Goal: Check status: Check status

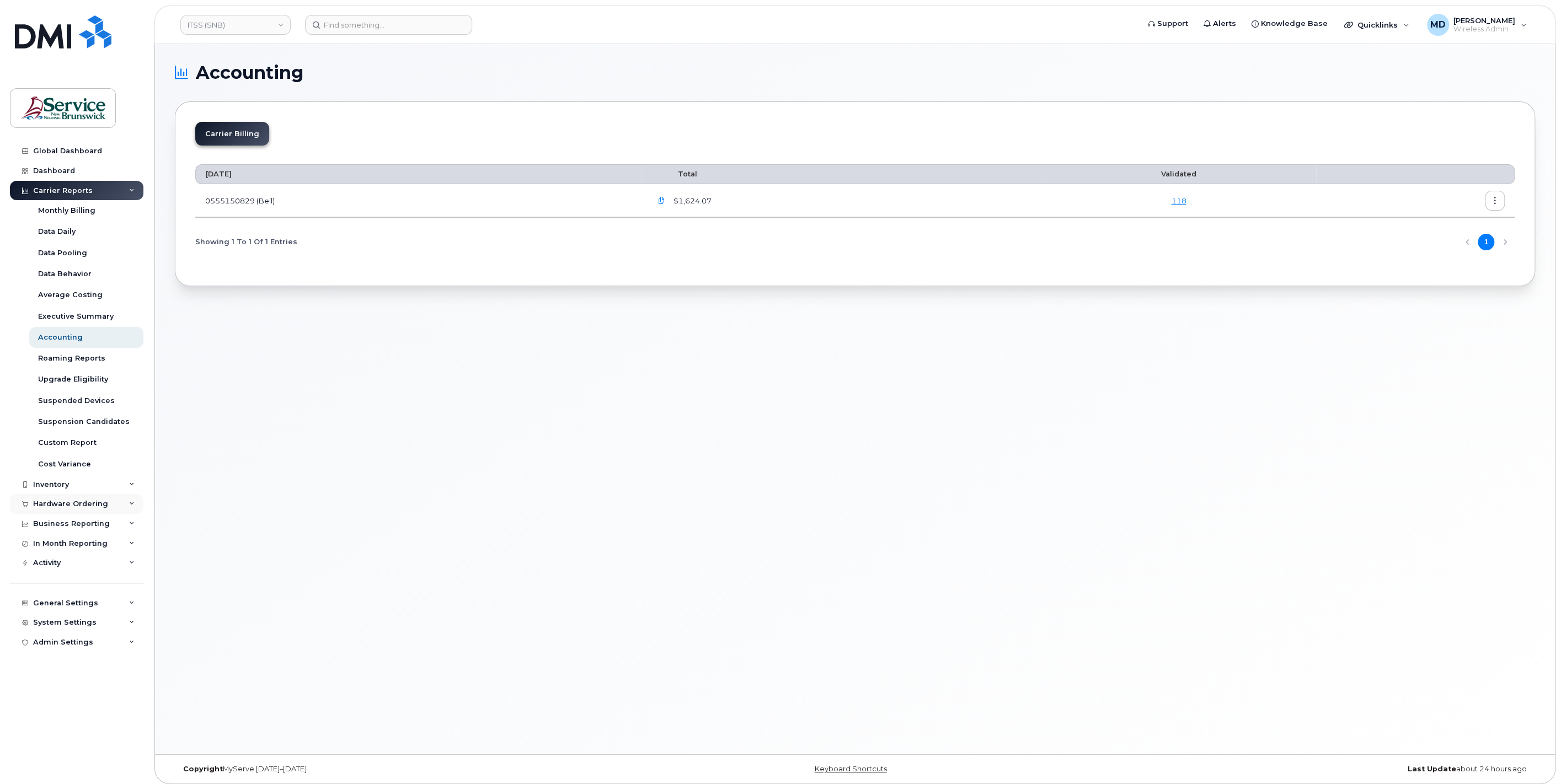
click at [84, 506] on div "Hardware Ordering" at bounding box center [71, 504] width 75 height 9
click at [60, 544] on div "Orders" at bounding box center [52, 545] width 27 height 10
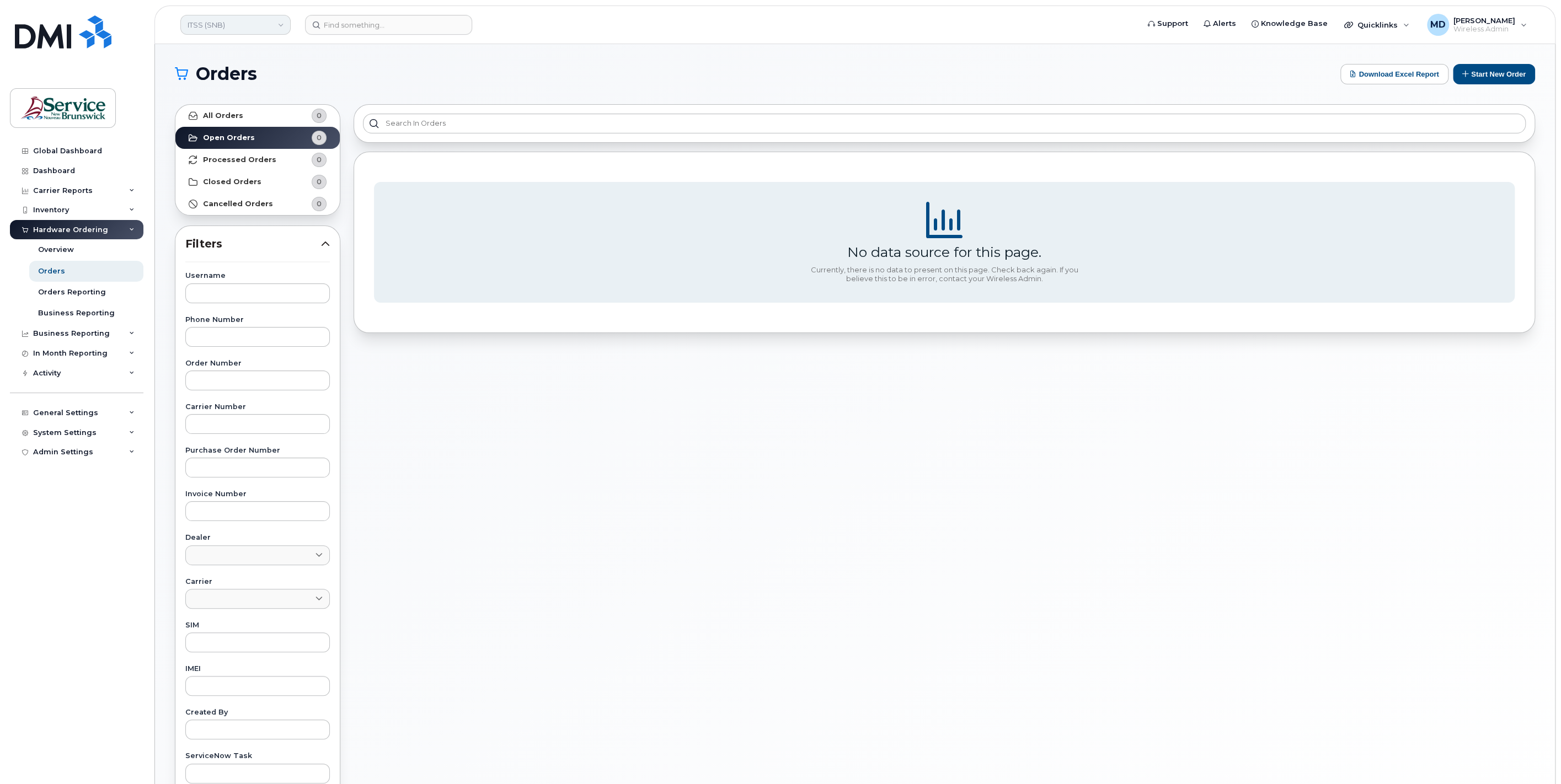
click at [253, 28] on link "ITSS (SNB)" at bounding box center [236, 25] width 110 height 20
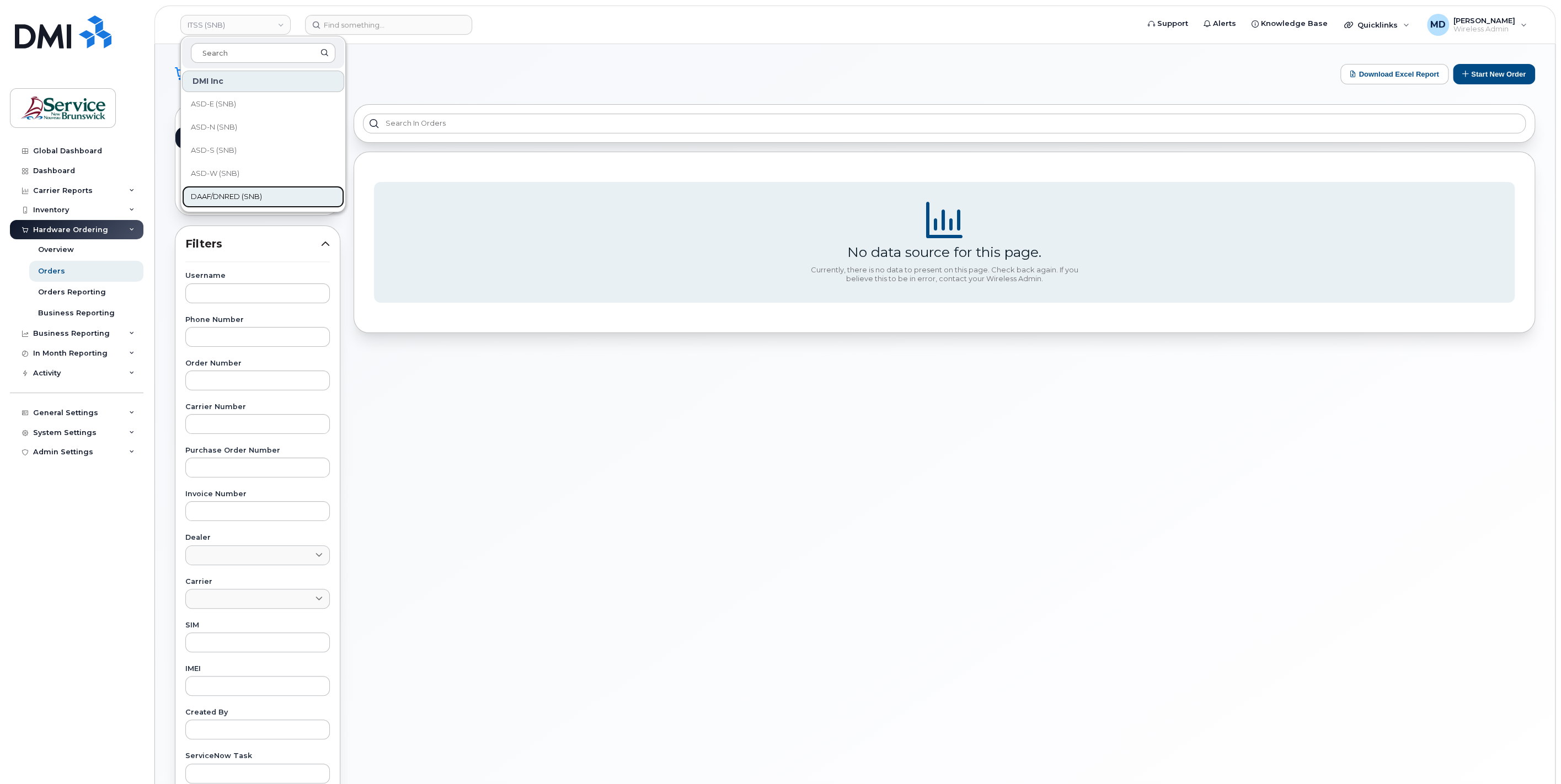
click at [250, 194] on span "DAAF/DNRED (SNB)" at bounding box center [226, 197] width 71 height 11
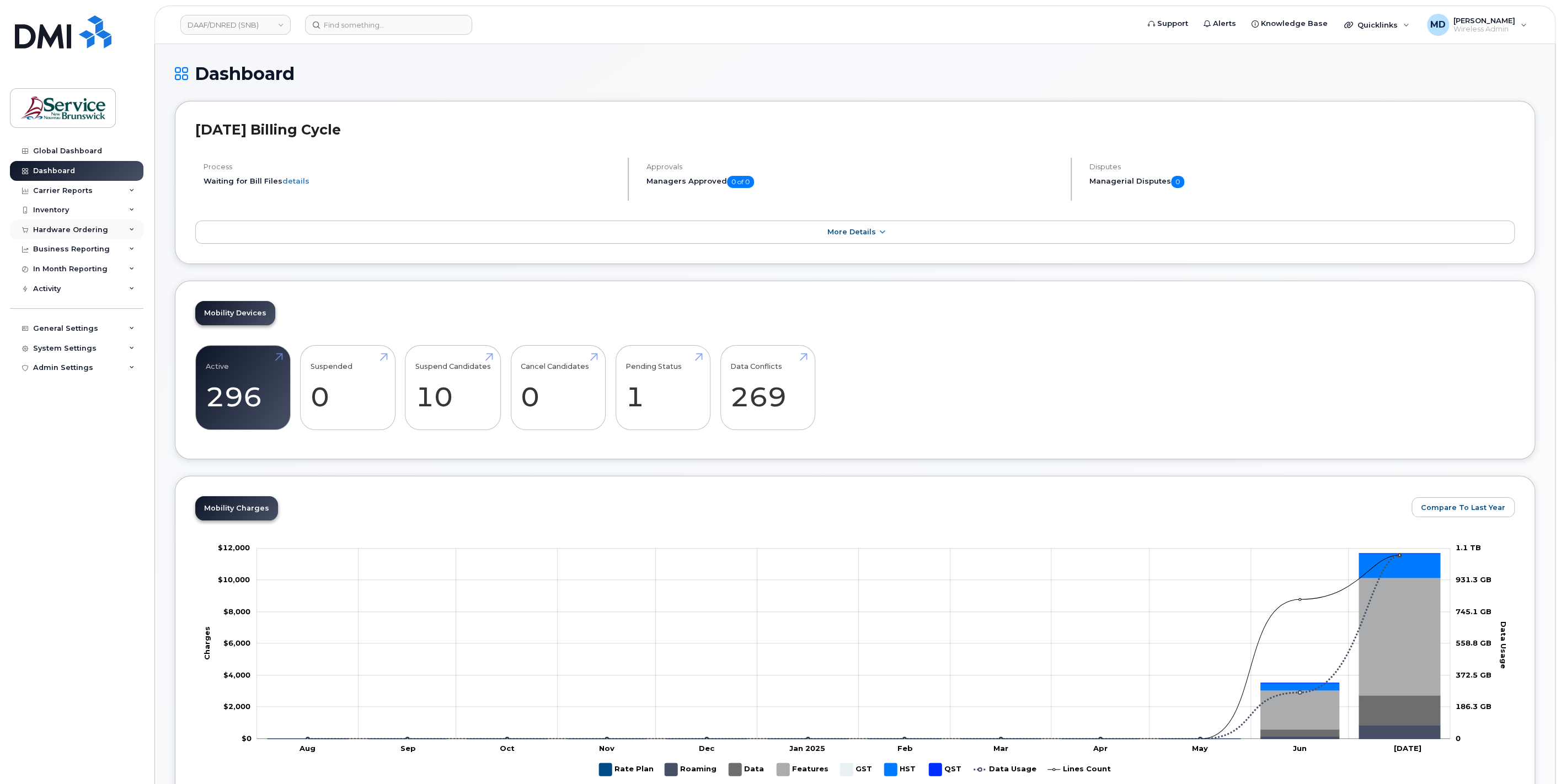
click at [85, 231] on div "Hardware Ordering" at bounding box center [71, 230] width 75 height 9
click at [64, 271] on link "Orders" at bounding box center [86, 271] width 114 height 21
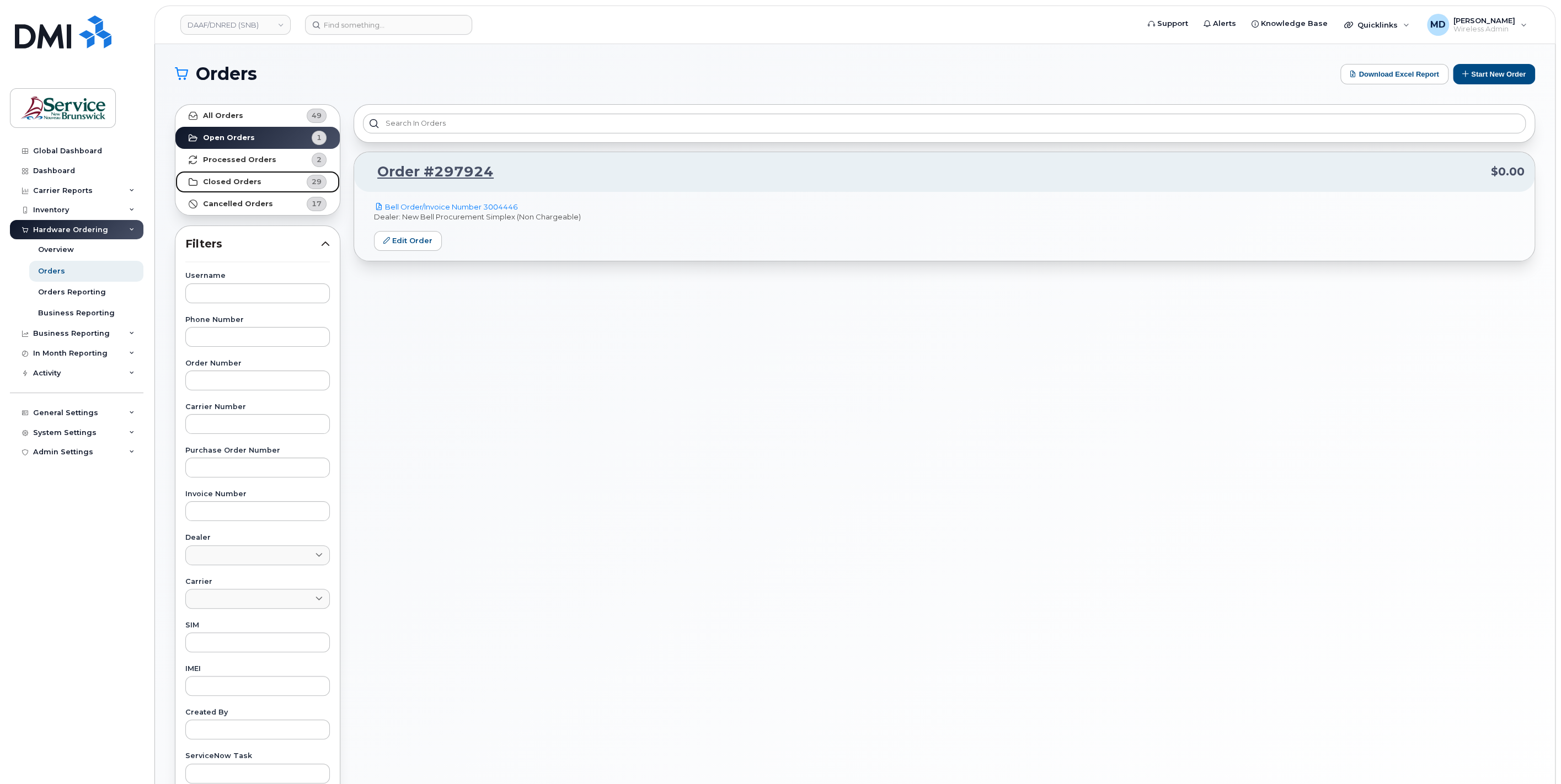
click at [250, 186] on link "Closed Orders 29" at bounding box center [257, 182] width 164 height 22
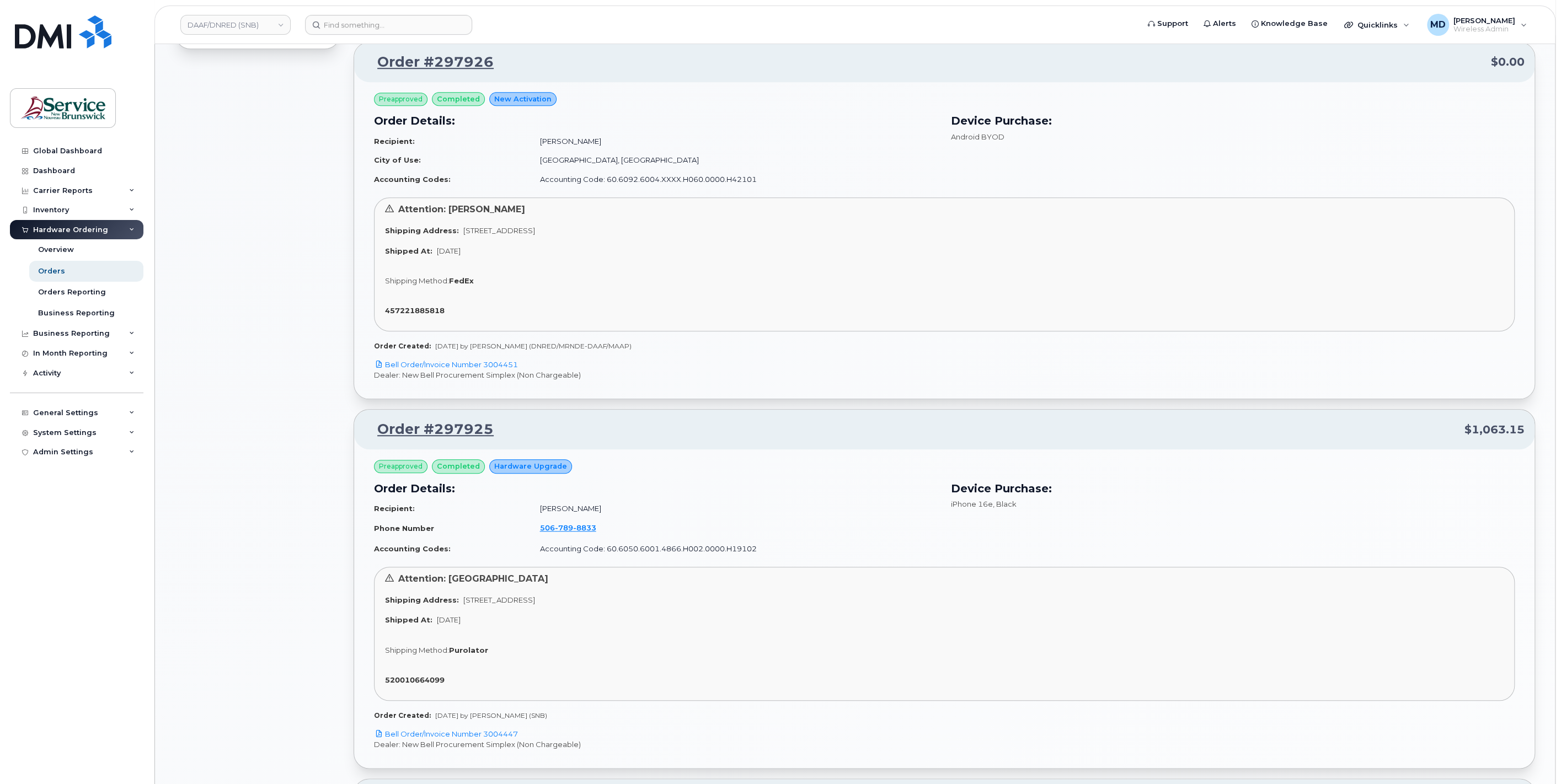
scroll to position [1021, 0]
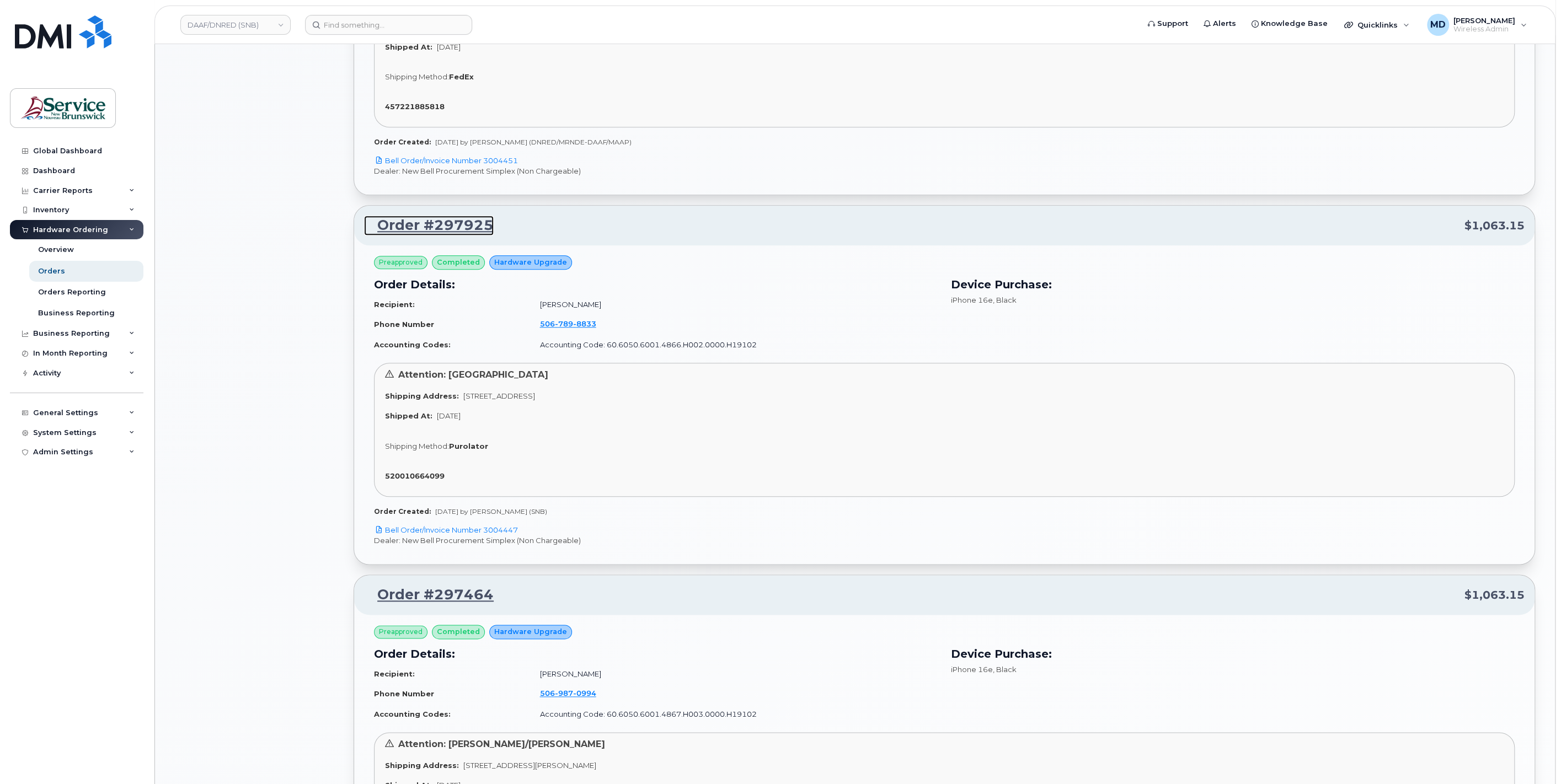
click at [434, 227] on link "Order #297925" at bounding box center [429, 225] width 130 height 20
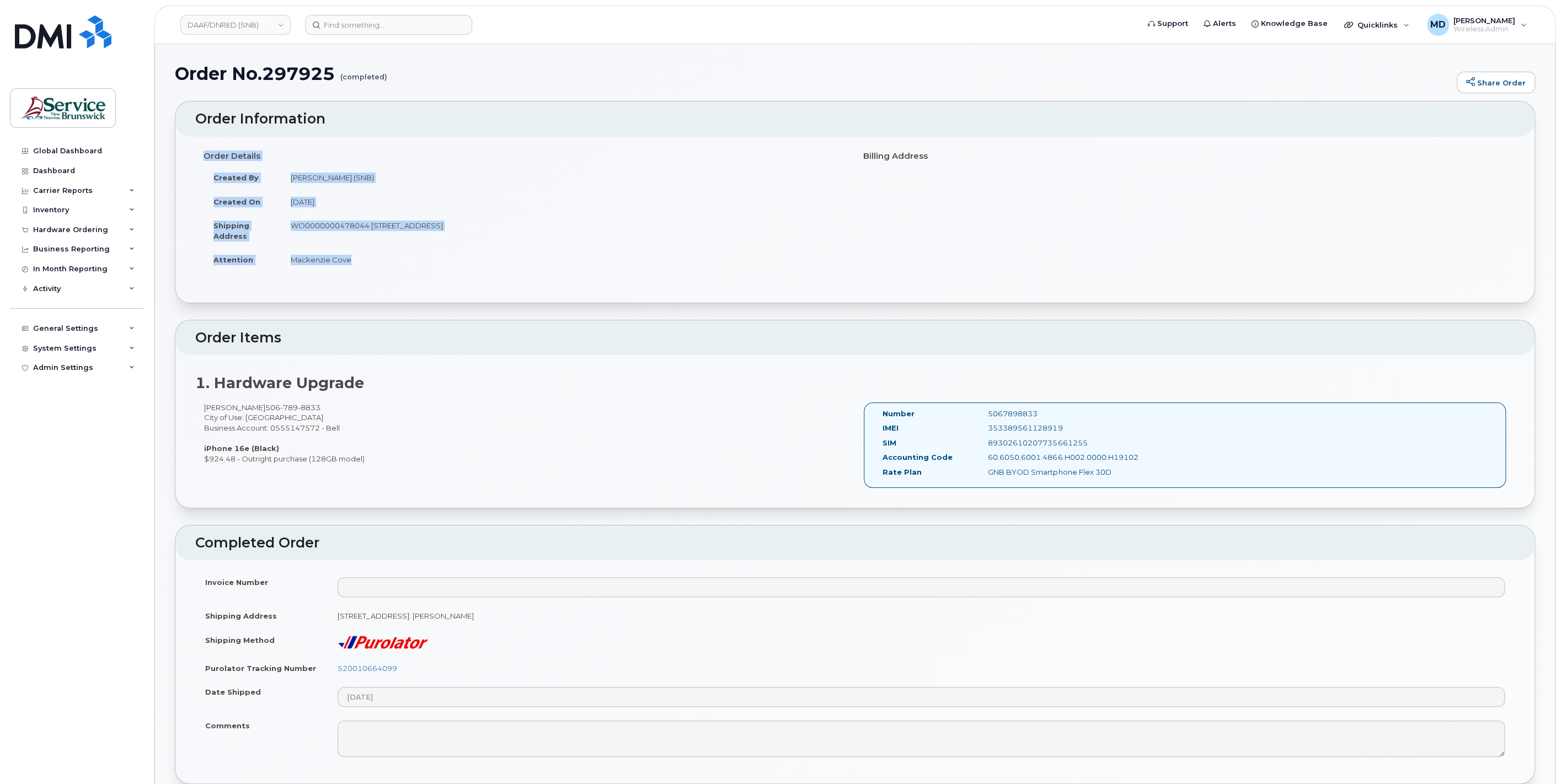
drag, startPoint x: 204, startPoint y: 155, endPoint x: 347, endPoint y: 262, distance: 178.6
click at [347, 262] on div "Order Details Created By Slattery, Matthew (SNB) Created On August 12, 2025 Shi…" at bounding box center [525, 214] width 660 height 135
copy div "Order Details Created By Slattery, Matthew (SNB) Created On August 12, 2025 Shi…"
click at [258, 26] on link "DAAF/DNRED (SNB)" at bounding box center [236, 25] width 110 height 20
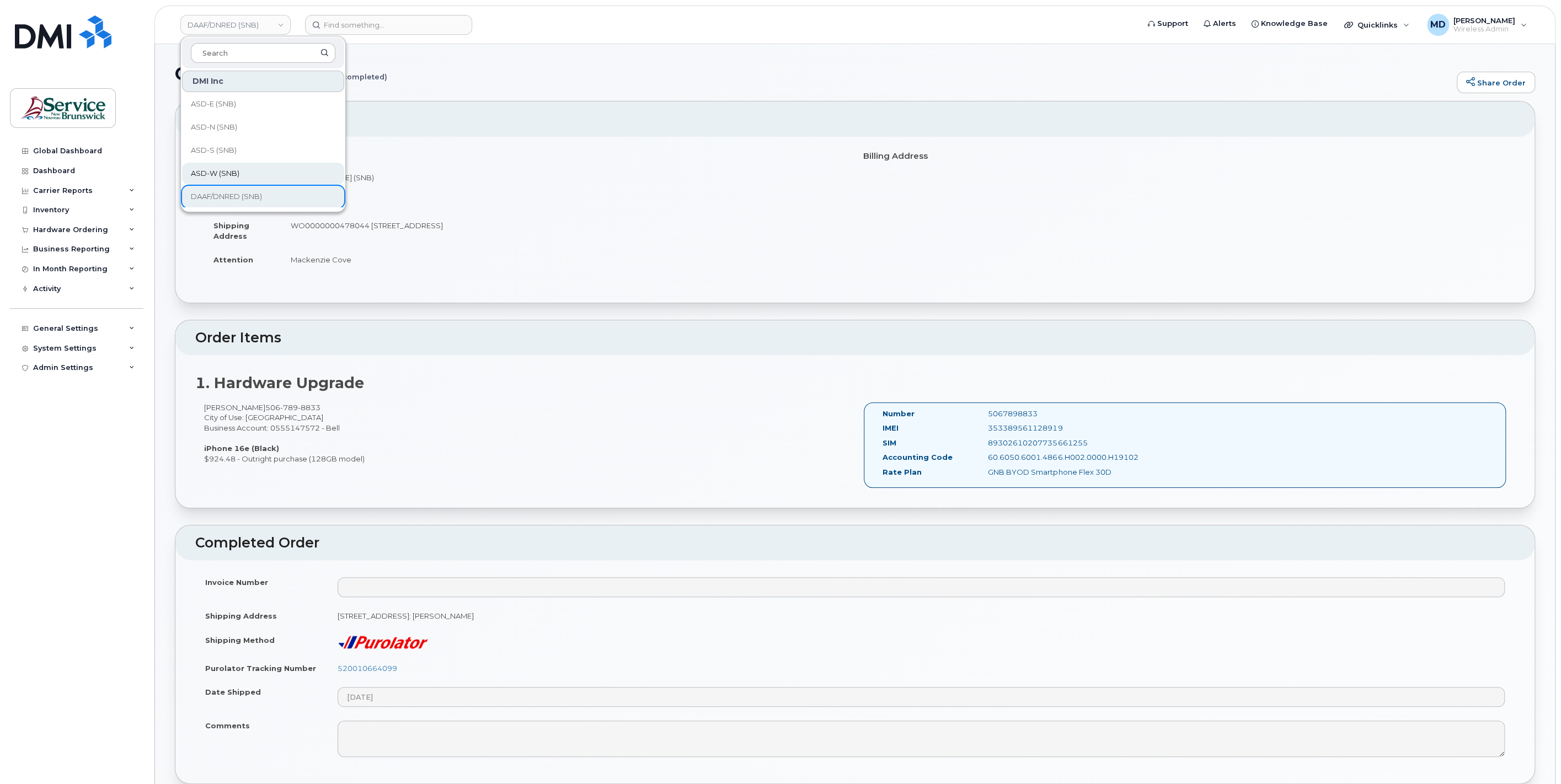
scroll to position [204, 0]
click at [372, 263] on td "Mackenzie Cove" at bounding box center [564, 260] width 566 height 24
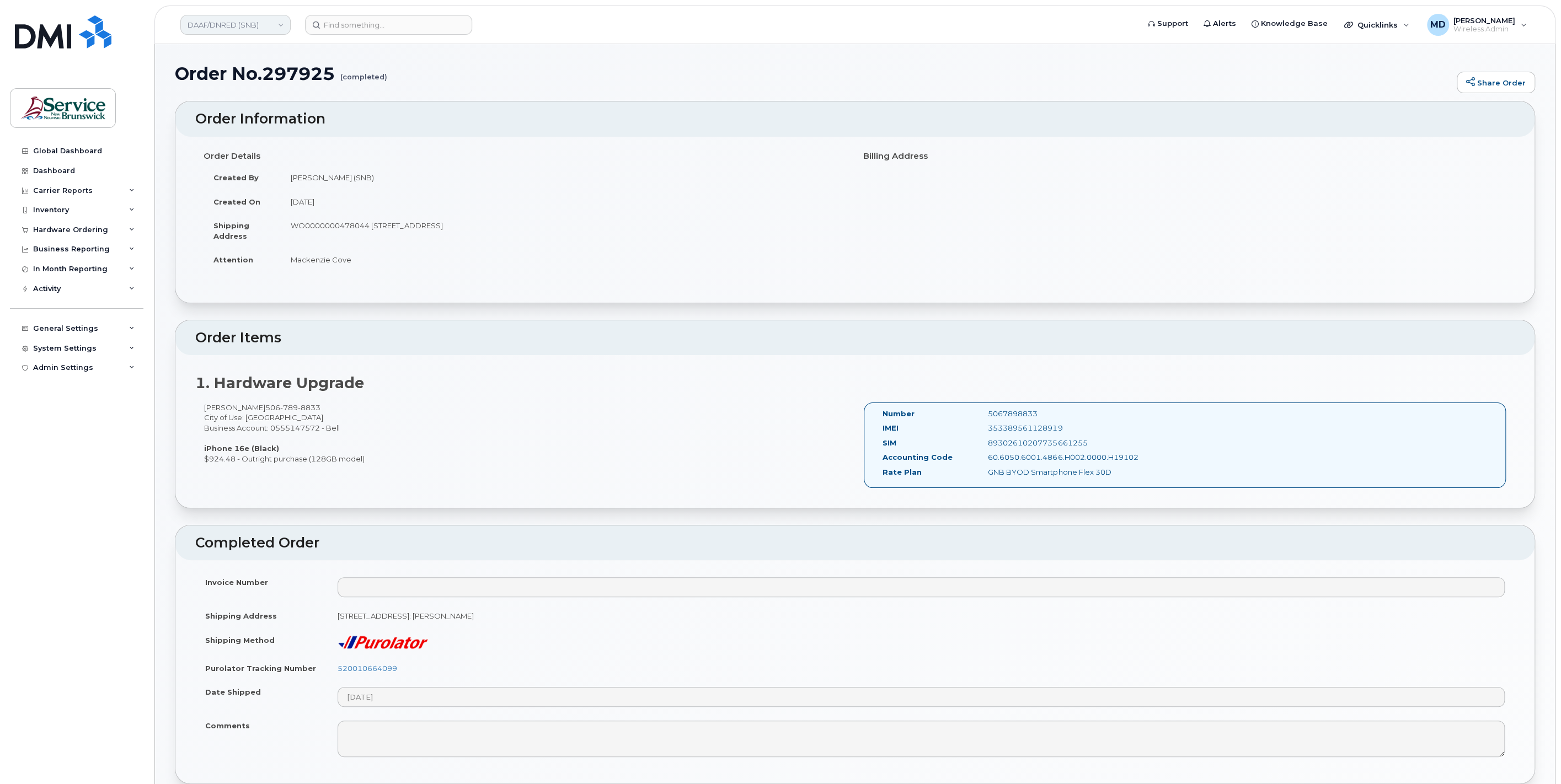
click at [250, 27] on link "DAAF/DNRED (SNB)" at bounding box center [236, 25] width 110 height 20
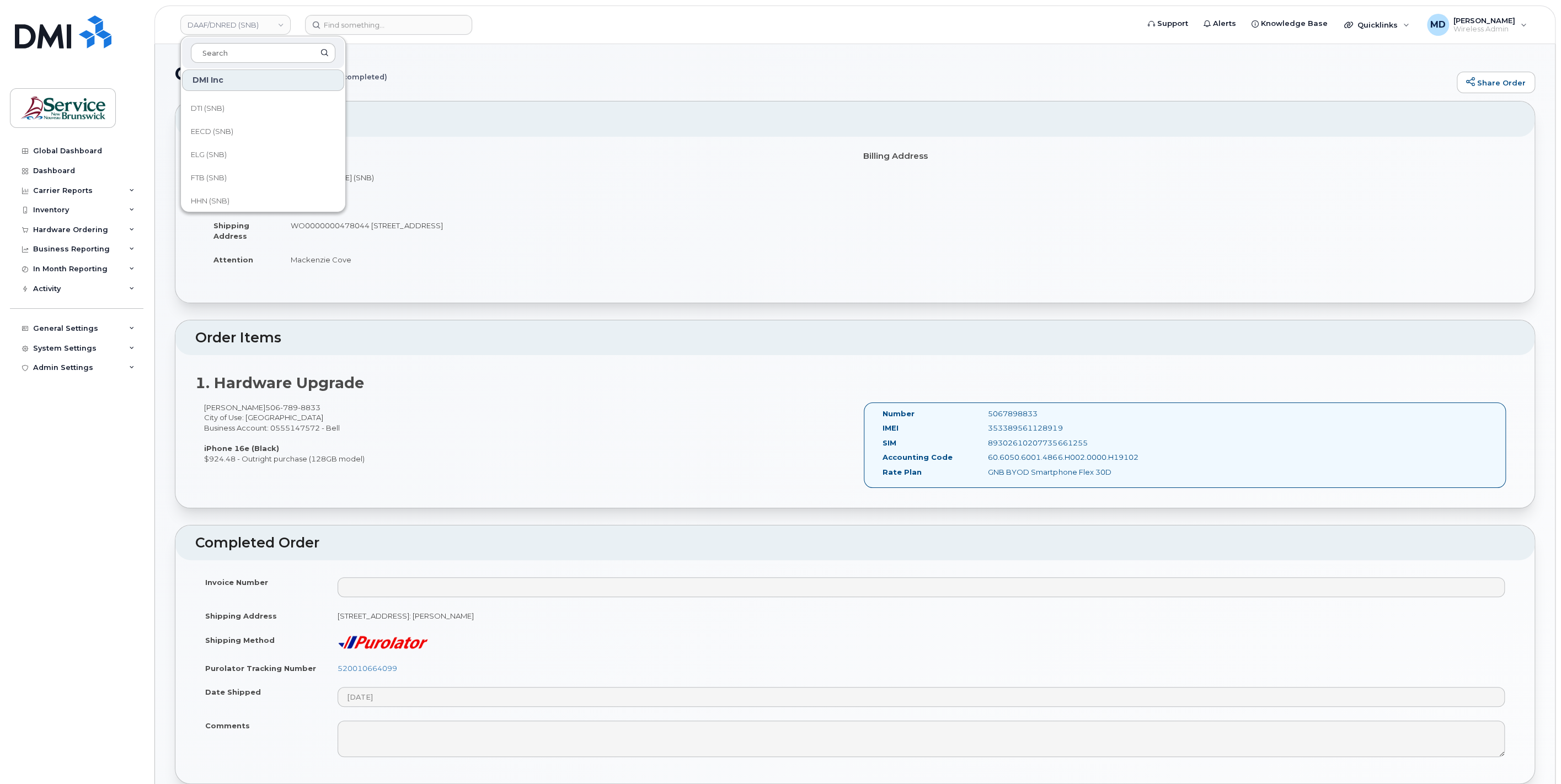
click at [236, 207] on div "DMI Inc ASD-E (SNB) ASD-N (SNB) ASD-S (SNB) ASD-W (SNB) DAAF/DNRED (SNB) DH (SN…" at bounding box center [263, 124] width 165 height 176
click at [233, 201] on link "HHN (SNB)" at bounding box center [263, 201] width 162 height 22
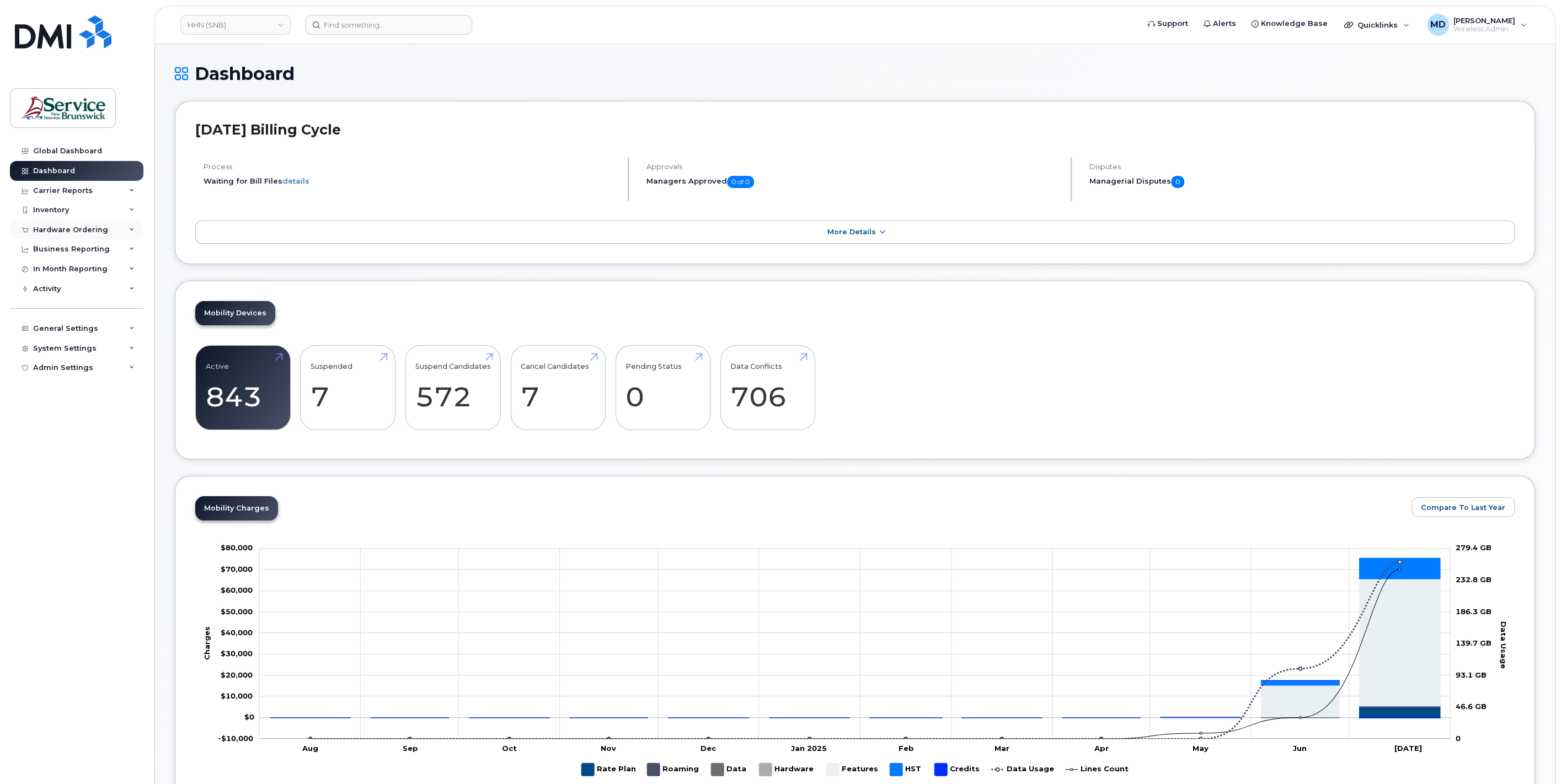
click at [108, 231] on div "Hardware Ordering" at bounding box center [76, 230] width 133 height 20
drag, startPoint x: 62, startPoint y: 273, endPoint x: 88, endPoint y: 265, distance: 27.2
click at [62, 273] on div "Orders" at bounding box center [52, 271] width 27 height 10
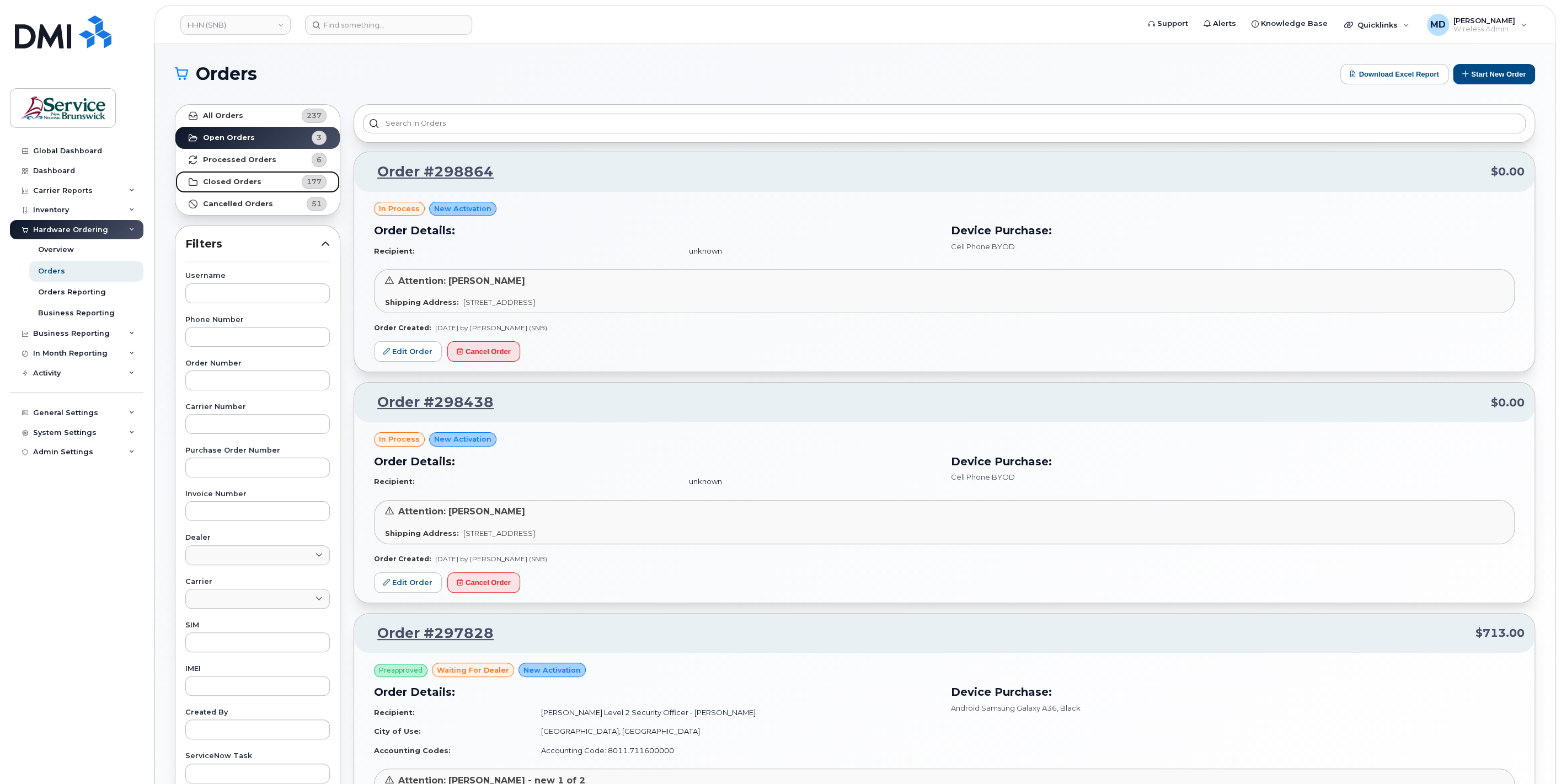
click at [238, 183] on strong "Closed Orders" at bounding box center [232, 182] width 58 height 9
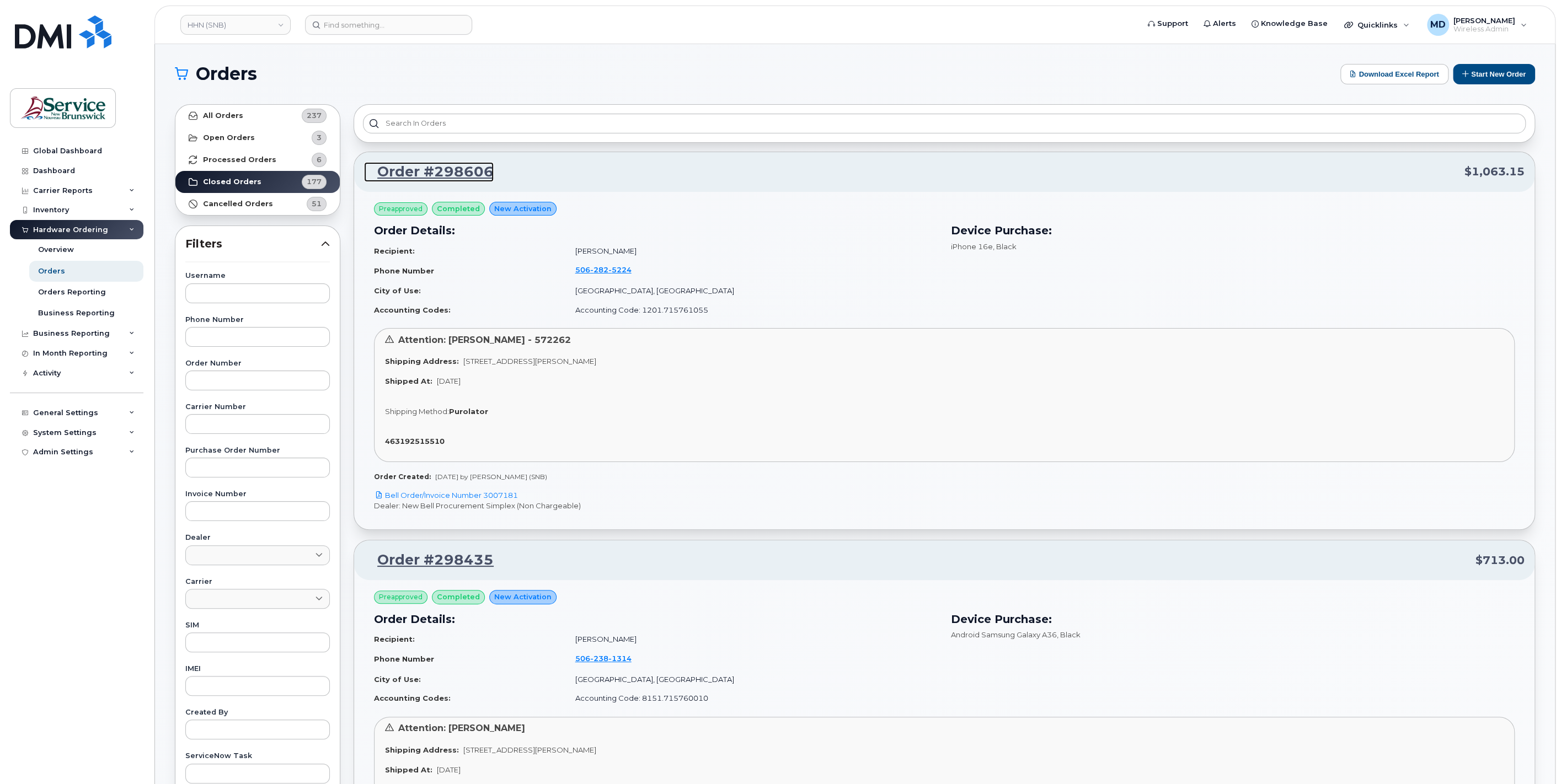
click at [424, 175] on link "Order #298606" at bounding box center [429, 172] width 130 height 20
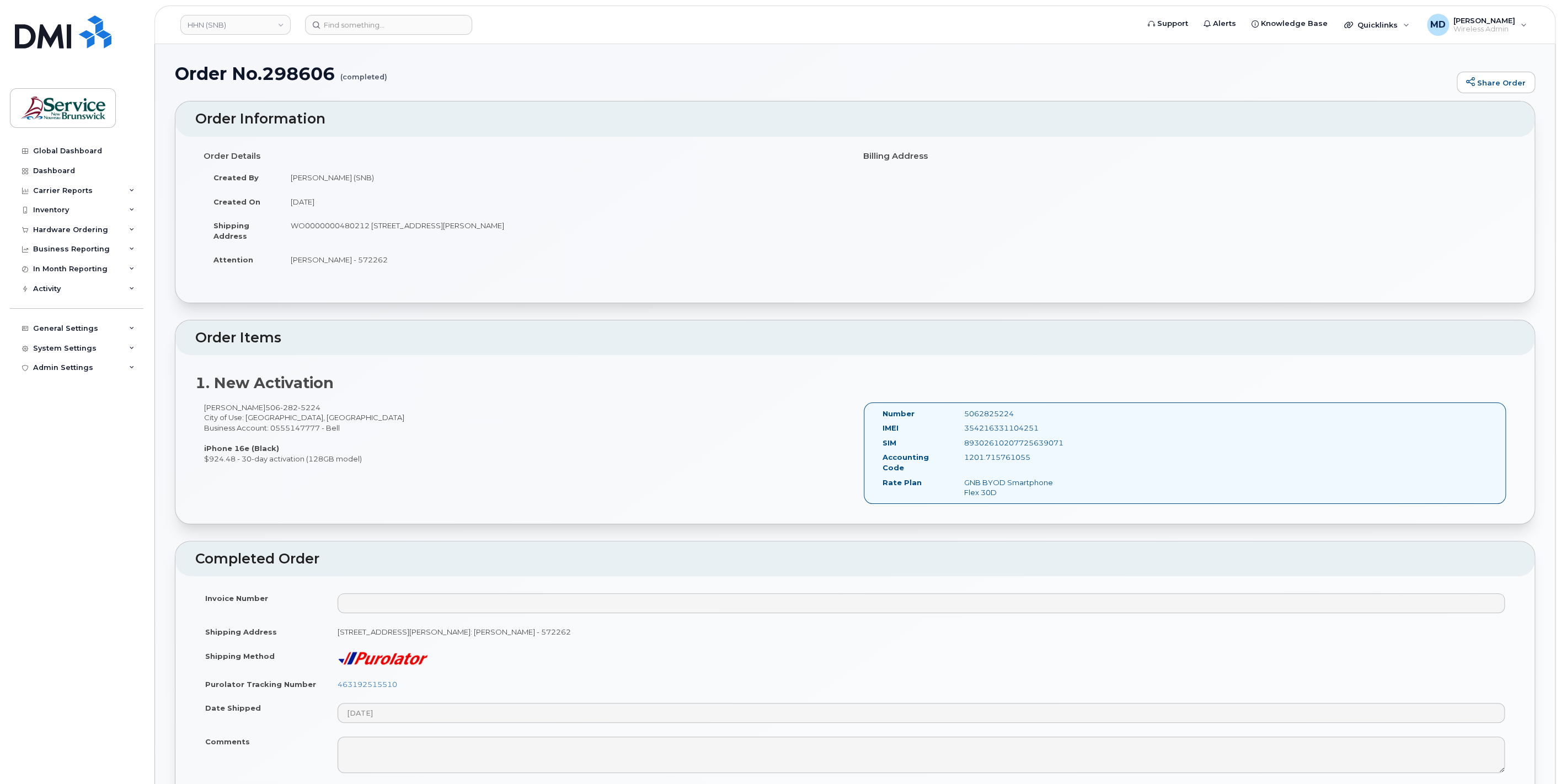
drag, startPoint x: 201, startPoint y: 157, endPoint x: 378, endPoint y: 254, distance: 201.8
click at [378, 254] on div "Order Details Created By [PERSON_NAME] (SNB) Created On [DATE] Shipping Address…" at bounding box center [525, 214] width 660 height 135
copy div "Order Details Created By [PERSON_NAME] (SNB) Created On [DATE] Shipping Address…"
